Goal: Find specific page/section: Find specific page/section

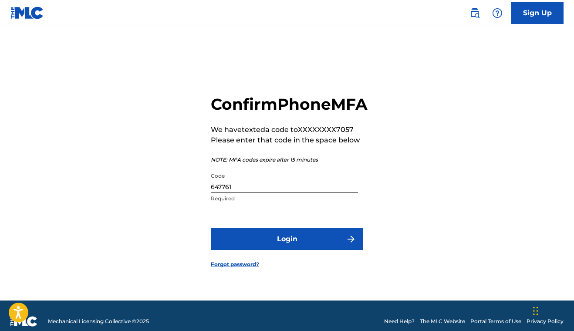
click at [341, 247] on button "Login" at bounding box center [287, 239] width 152 height 22
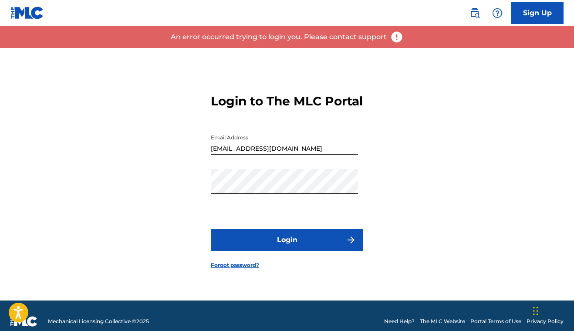
click at [308, 243] on button "Login" at bounding box center [287, 240] width 152 height 22
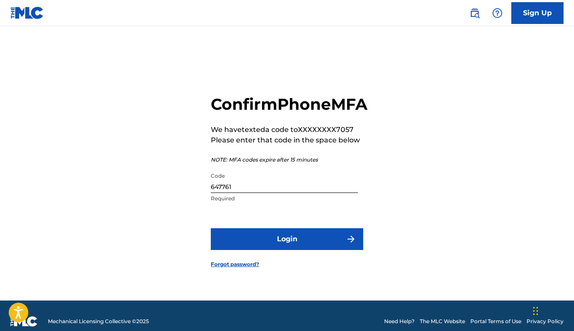
click at [271, 193] on input "647761" at bounding box center [284, 180] width 147 height 25
type input "647671"
click at [294, 250] on button "Login" at bounding box center [287, 239] width 152 height 22
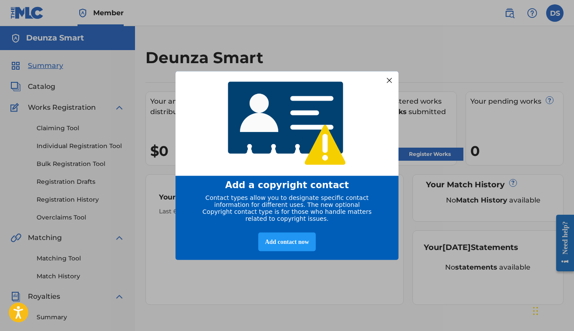
click at [388, 74] on div at bounding box center [389, 79] width 11 height 11
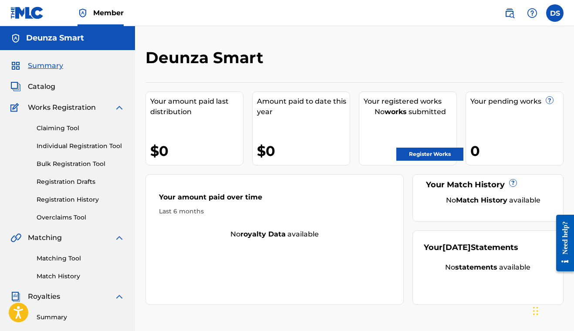
click at [44, 86] on span "Catalog" at bounding box center [41, 86] width 27 height 10
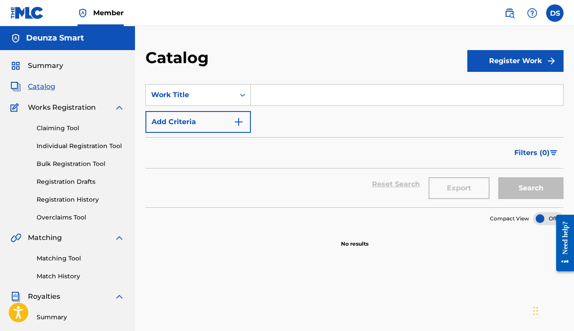
click at [42, 66] on span "Summary" at bounding box center [45, 66] width 35 height 10
